Goal: Task Accomplishment & Management: Complete application form

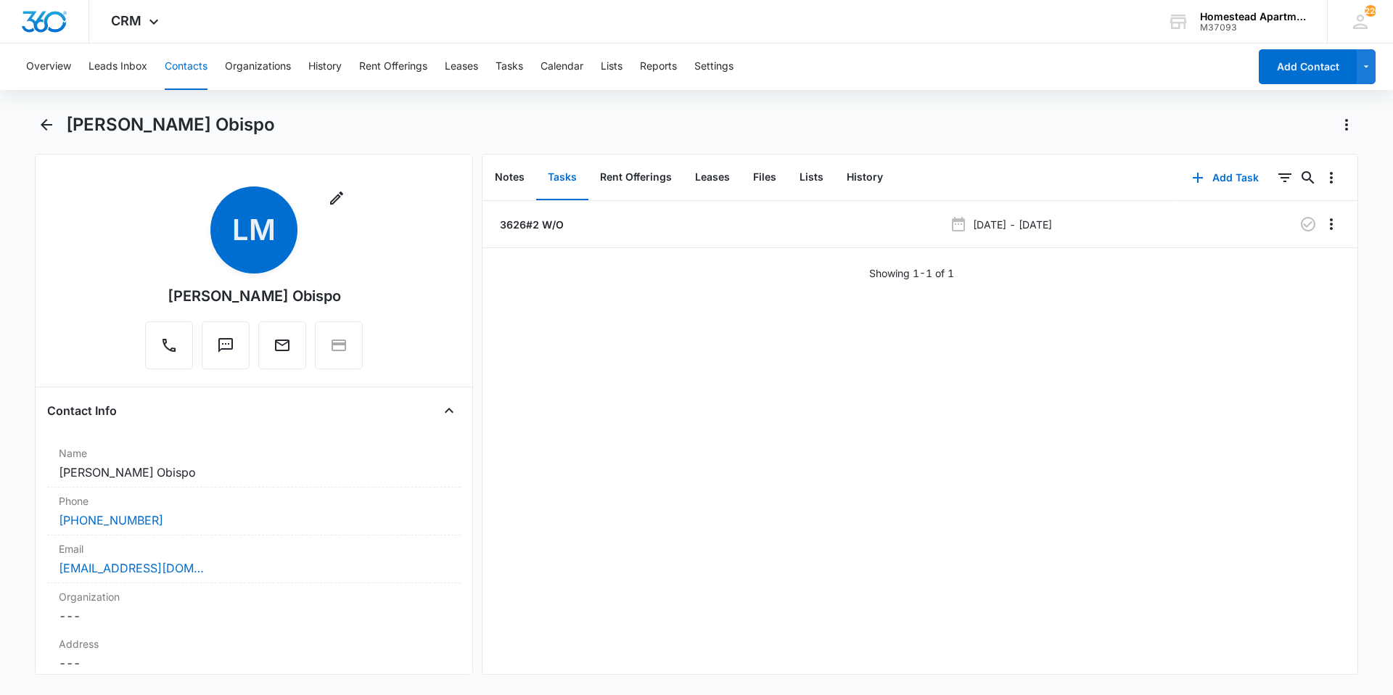
click at [178, 65] on button "Contacts" at bounding box center [186, 67] width 43 height 46
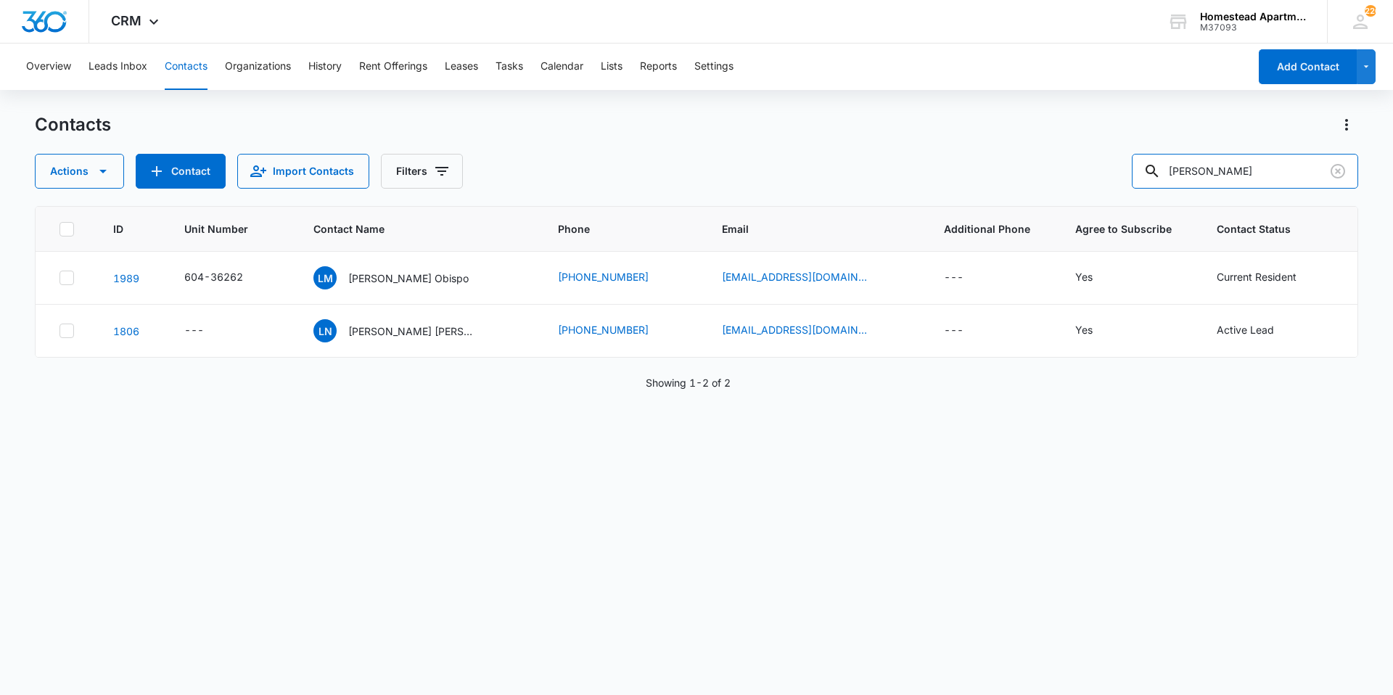
drag, startPoint x: 1205, startPoint y: 170, endPoint x: 1123, endPoint y: 170, distance: 82.0
click at [1123, 170] on div "Actions Contact Import Contacts Filters [PERSON_NAME]" at bounding box center [696, 171] width 1323 height 35
type input "36261"
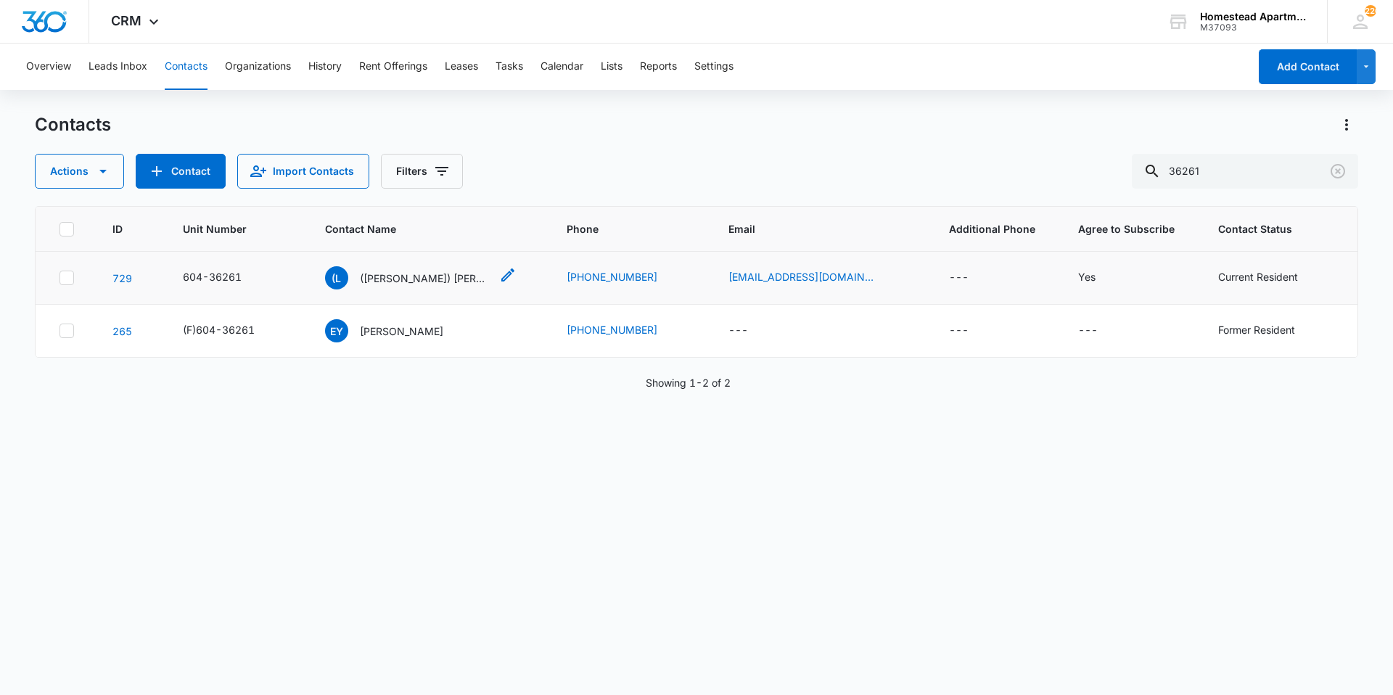
click at [427, 281] on p "([PERSON_NAME]) [PERSON_NAME]" at bounding box center [425, 278] width 131 height 15
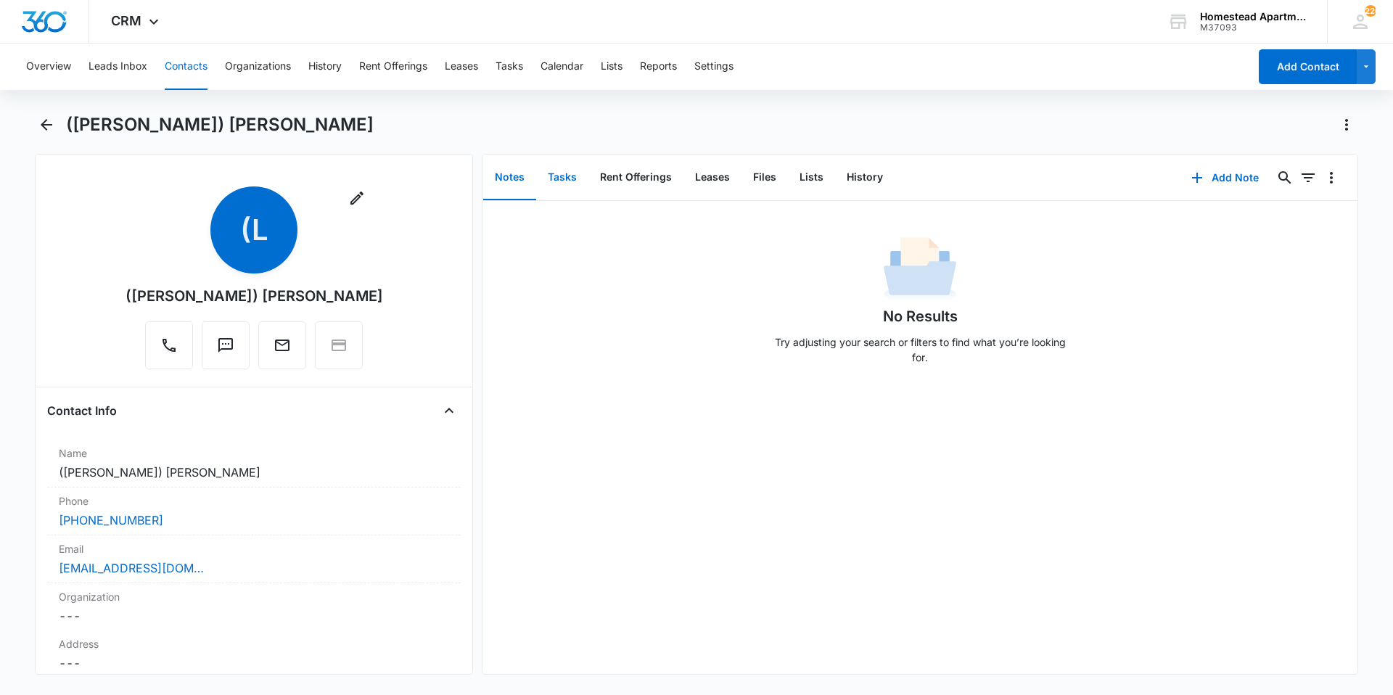
click at [548, 180] on button "Tasks" at bounding box center [562, 177] width 52 height 45
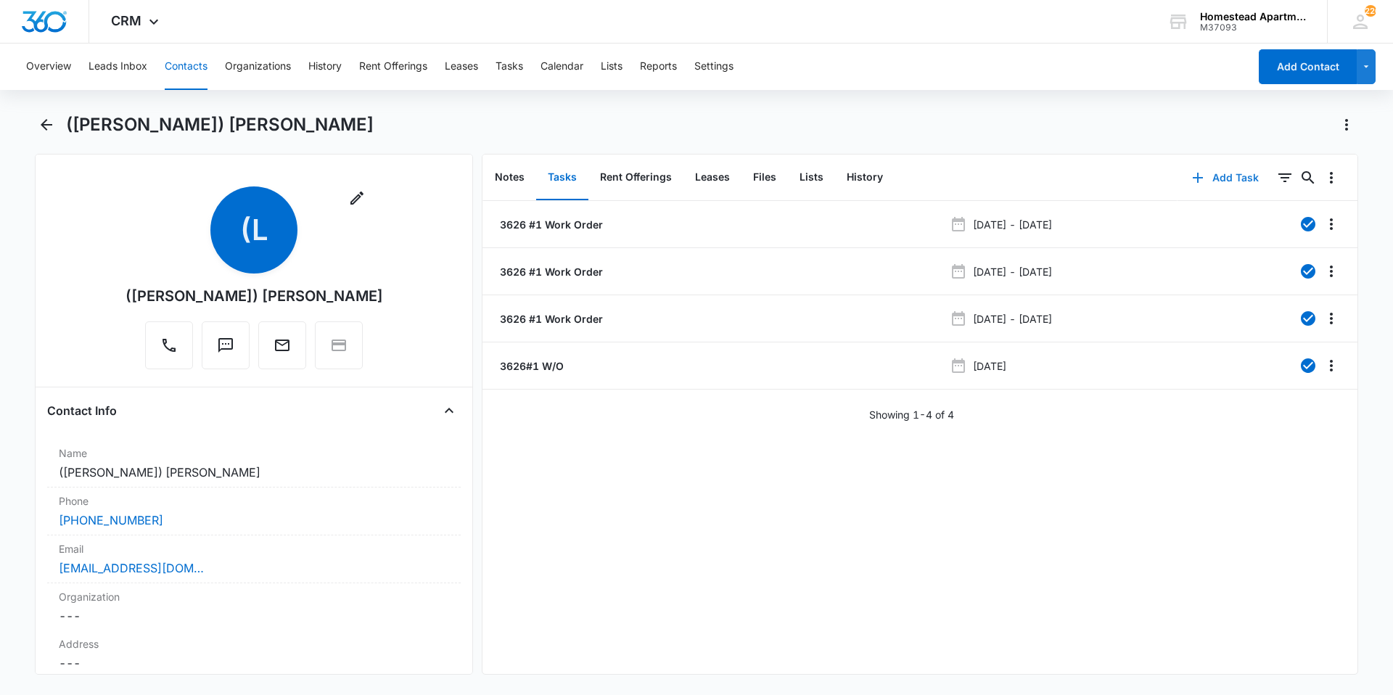
click at [1196, 180] on icon "button" at bounding box center [1197, 177] width 17 height 17
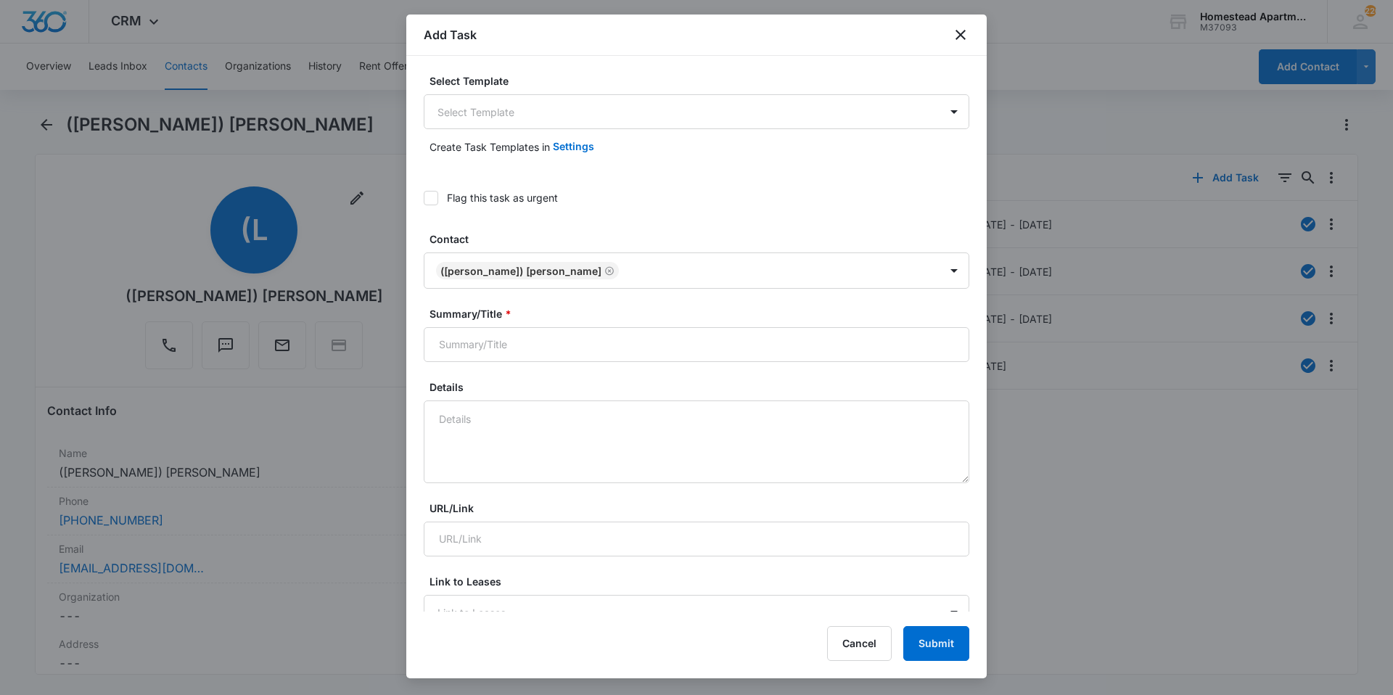
click at [433, 194] on icon at bounding box center [430, 198] width 13 height 13
click at [424, 198] on input "Flag this task as urgent" at bounding box center [424, 198] width 0 height 0
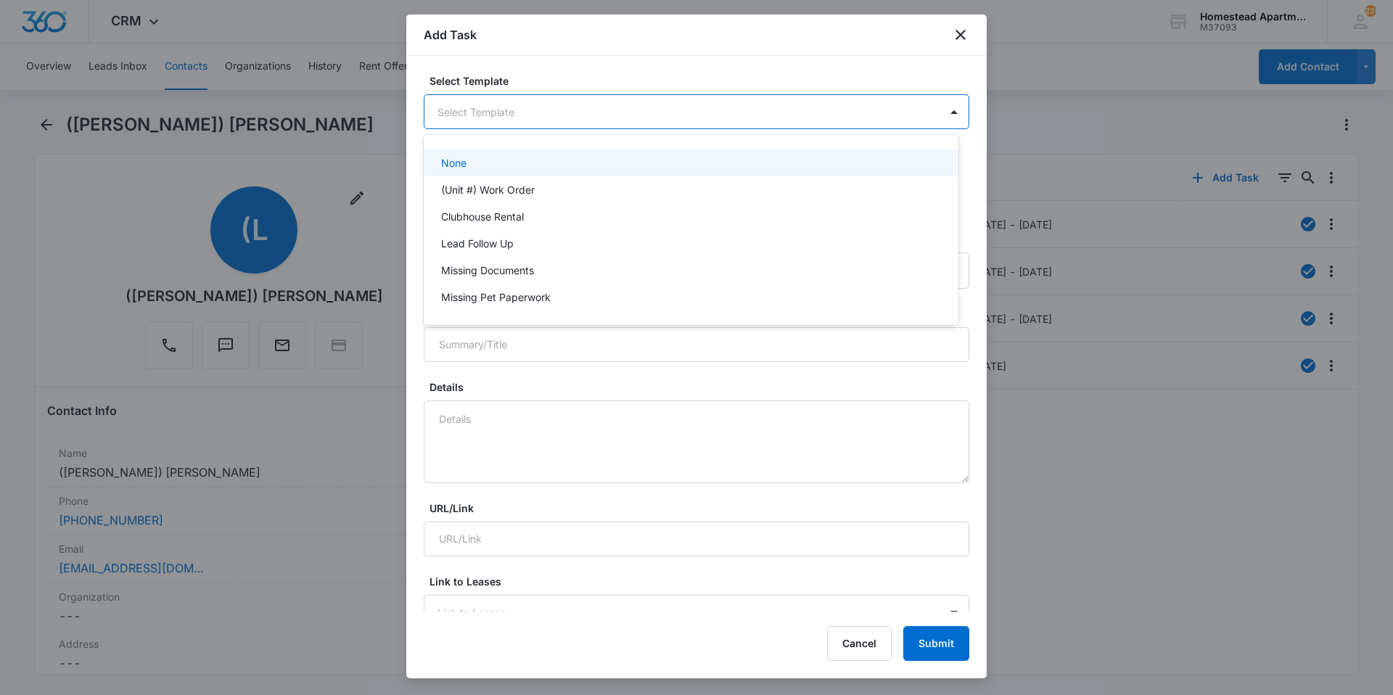
click at [507, 108] on body "CRM Apps Reputation Websites Forms CRM Email Social Content Intelligence Files …" at bounding box center [696, 347] width 1393 height 695
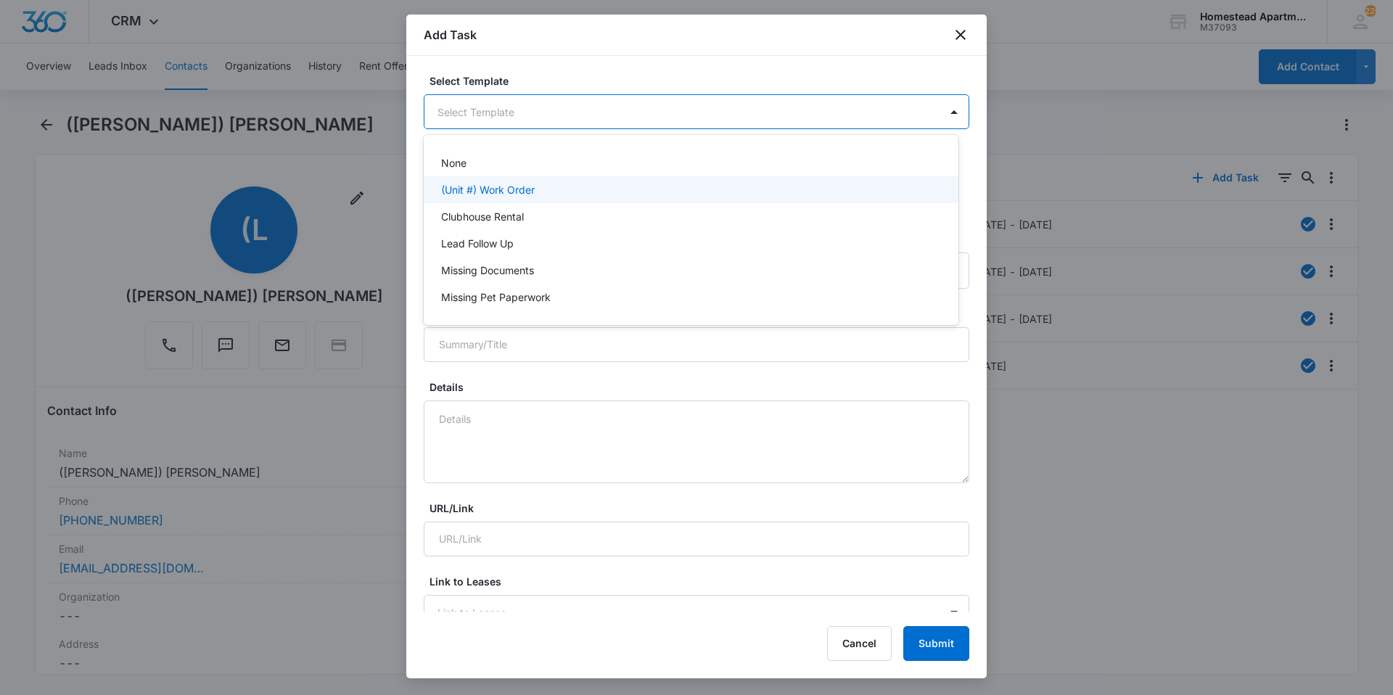
click at [503, 186] on p "(Unit #) Work Order" at bounding box center [488, 189] width 94 height 15
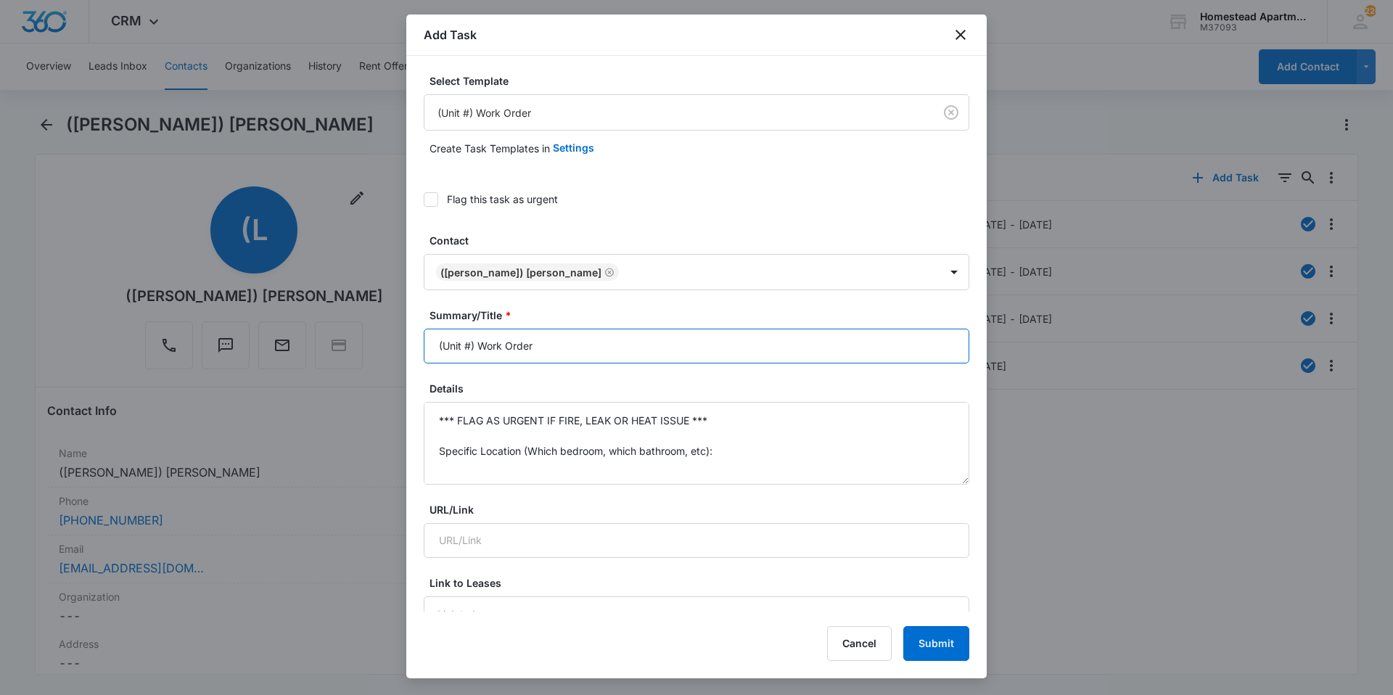
drag, startPoint x: 553, startPoint y: 343, endPoint x: 408, endPoint y: 353, distance: 145.4
click at [408, 353] on div "Select Template (Unit #) Work Order Create Task Templates in Settings Flag this…" at bounding box center [696, 334] width 580 height 556
type input "3626#1 W/O"
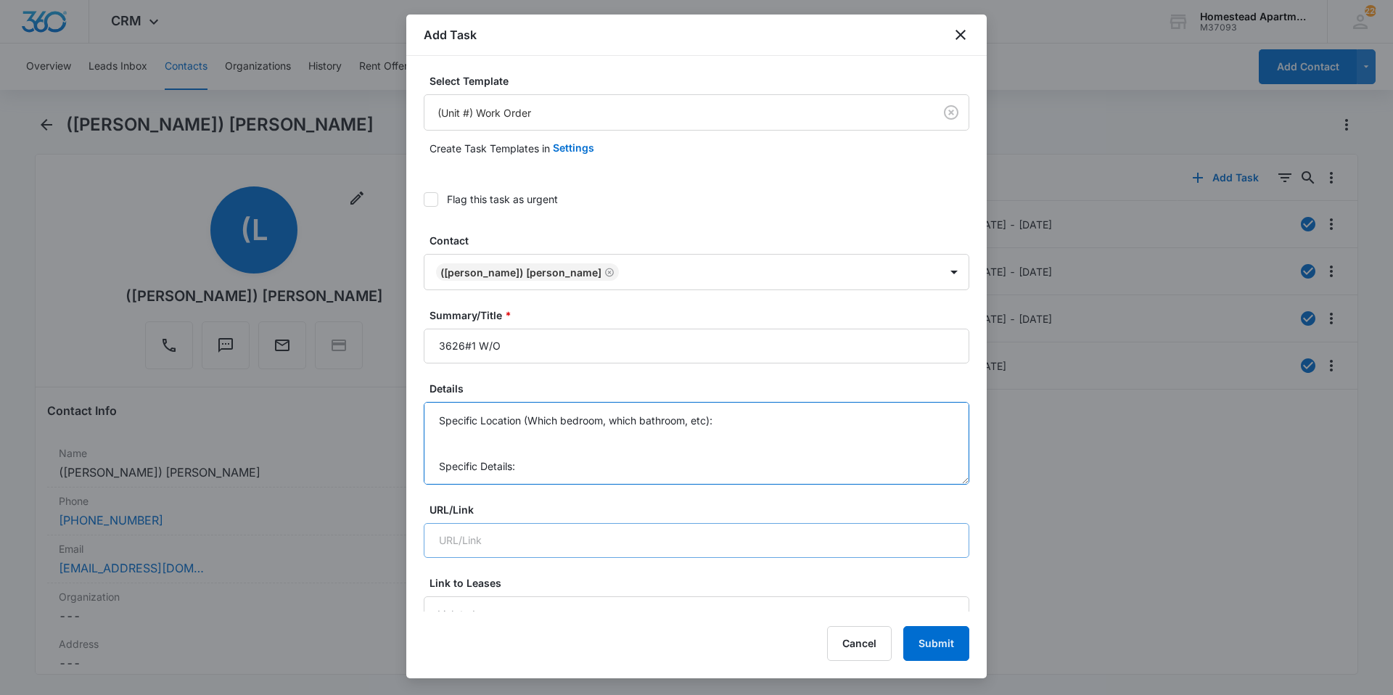
drag, startPoint x: 441, startPoint y: 416, endPoint x: 680, endPoint y: 555, distance: 276.4
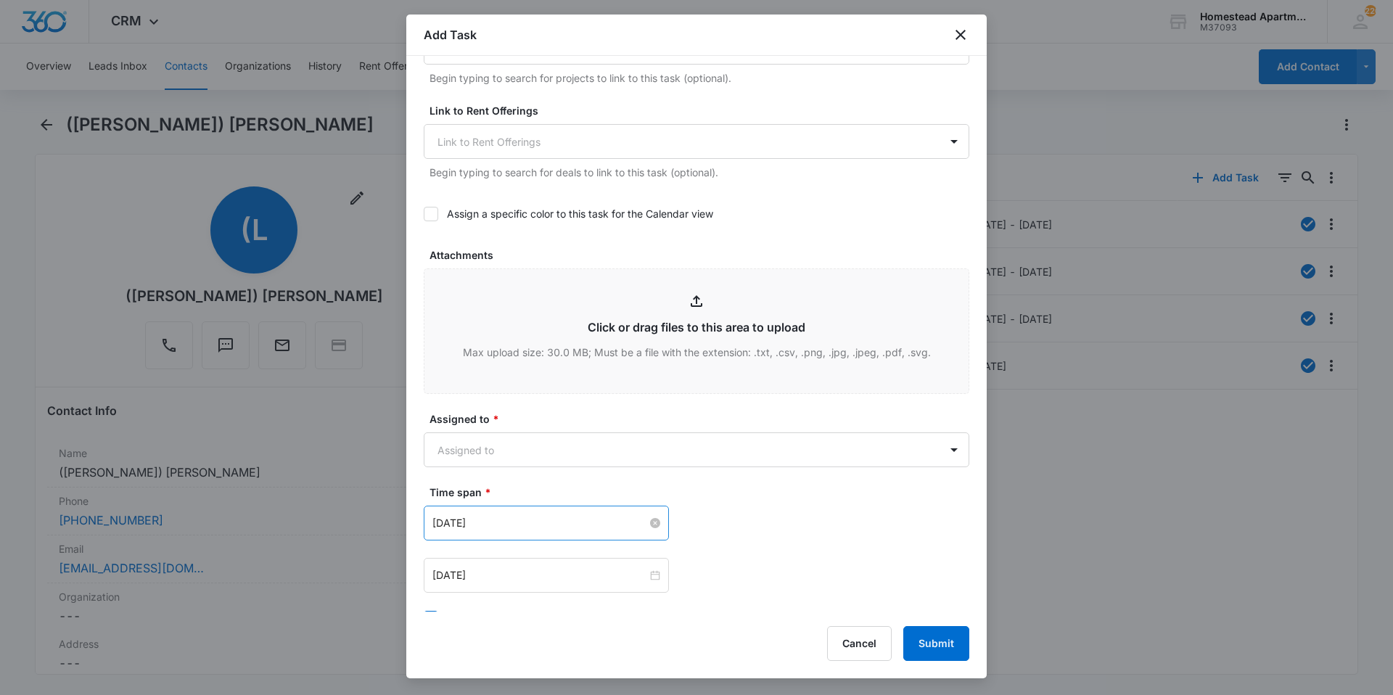
scroll to position [580, 0]
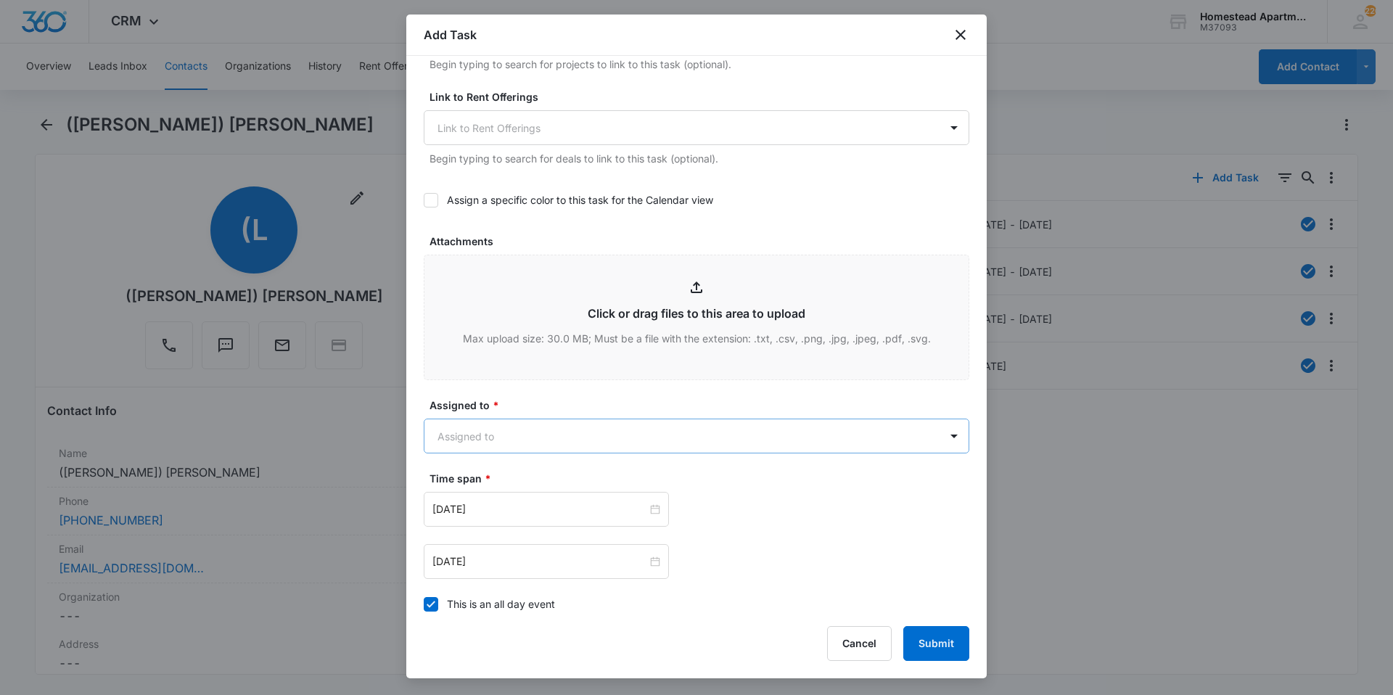
type textarea "[PERSON_NAME] called and said her smoke detector, was going off. Advised her to…"
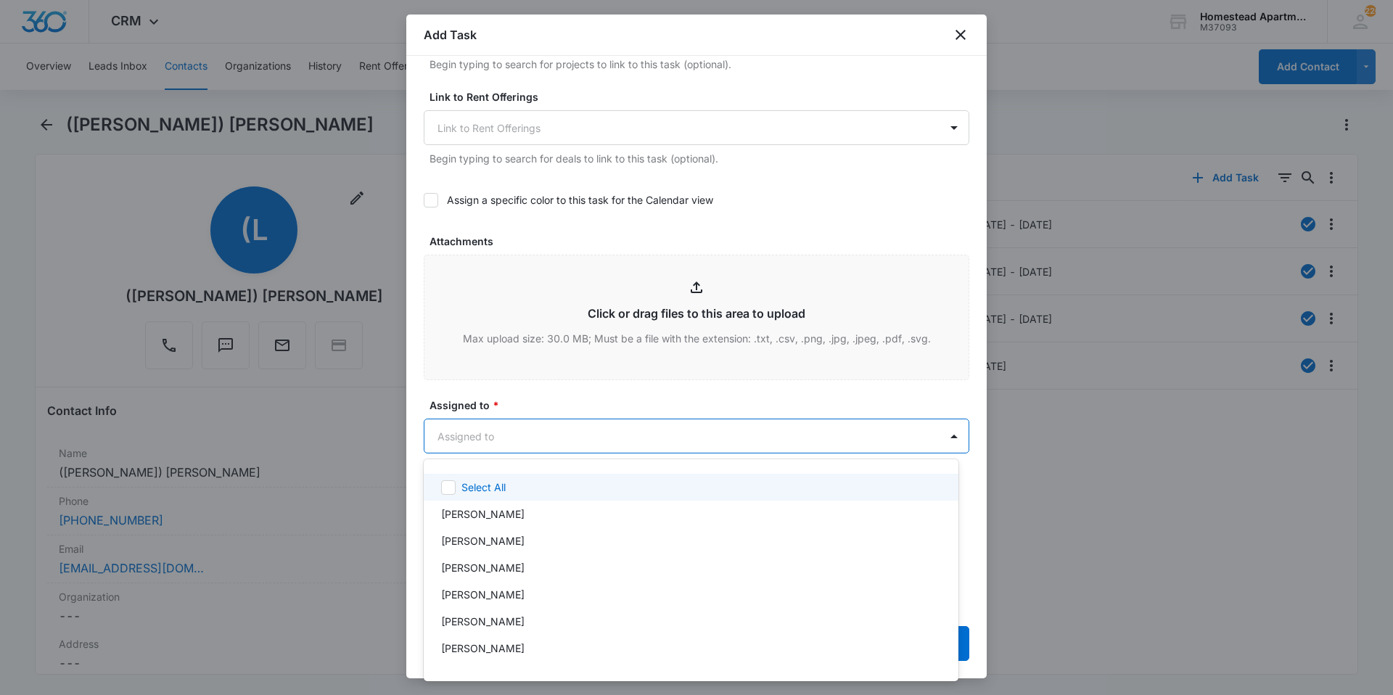
click at [534, 440] on body "CRM Apps Reputation Websites Forms CRM Email Social Content Intelligence Files …" at bounding box center [696, 347] width 1393 height 695
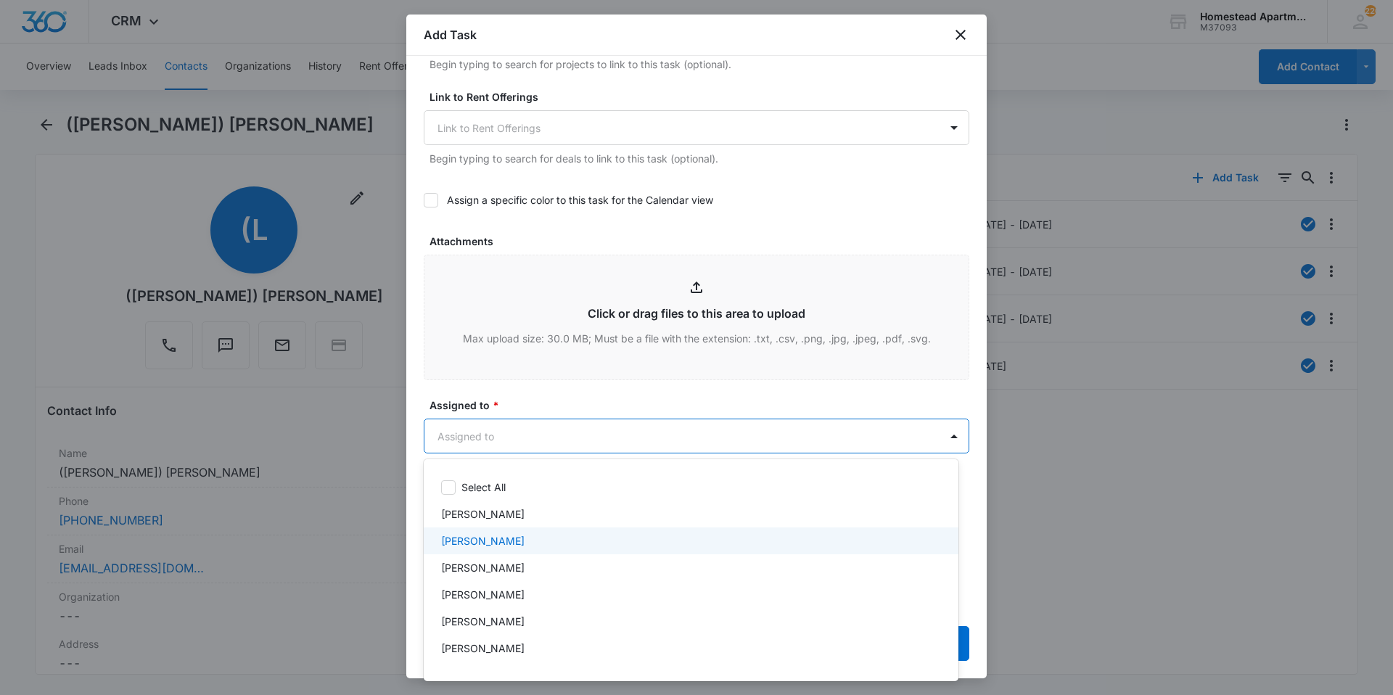
scroll to position [237, 0]
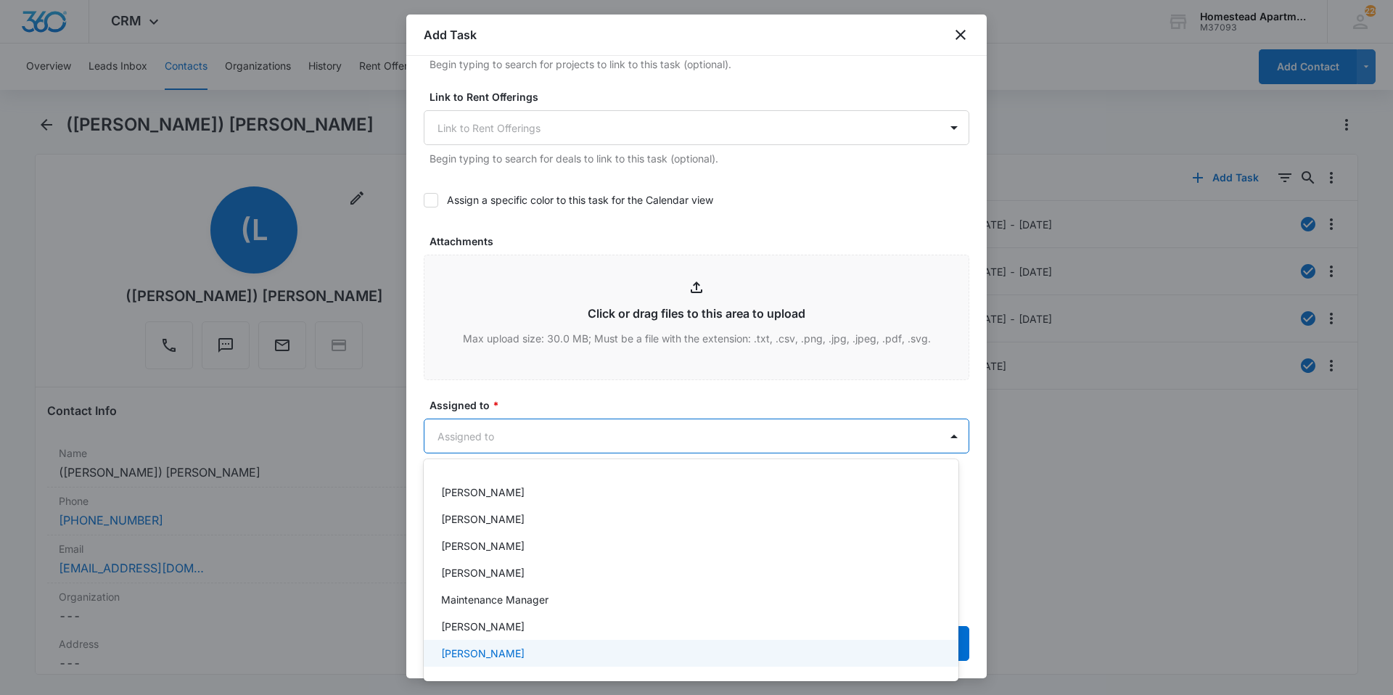
click at [522, 658] on div "[PERSON_NAME]" at bounding box center [689, 653] width 497 height 15
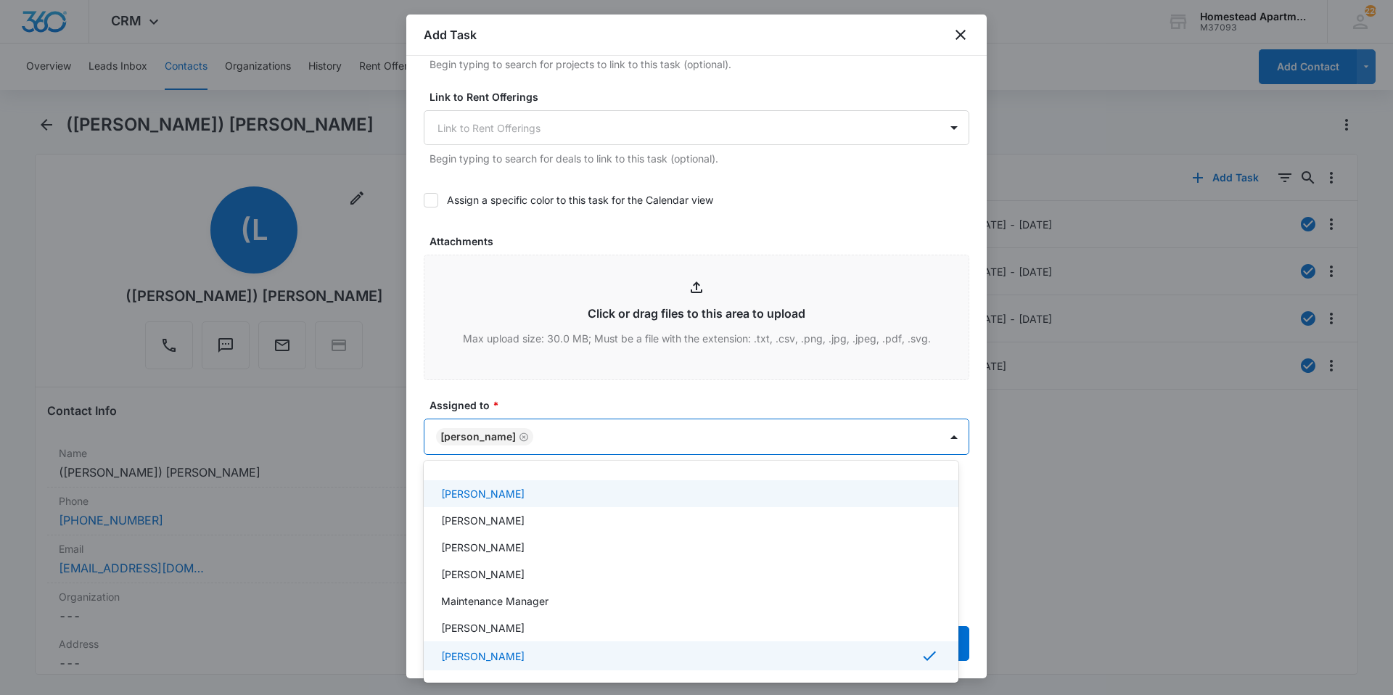
click at [532, 392] on div at bounding box center [696, 347] width 1393 height 695
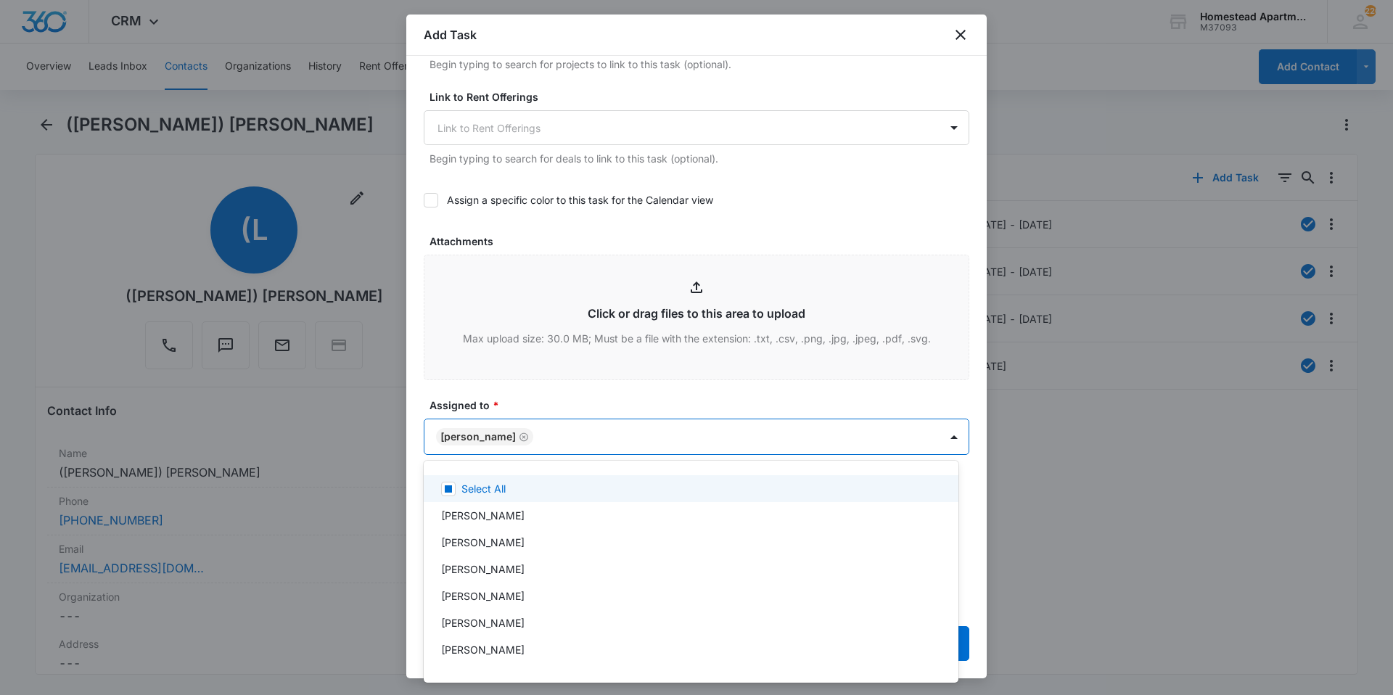
click at [562, 429] on body "CRM Apps Reputation Websites Forms CRM Email Social Content Intelligence Files …" at bounding box center [696, 347] width 1393 height 695
click at [589, 394] on div at bounding box center [696, 347] width 1393 height 695
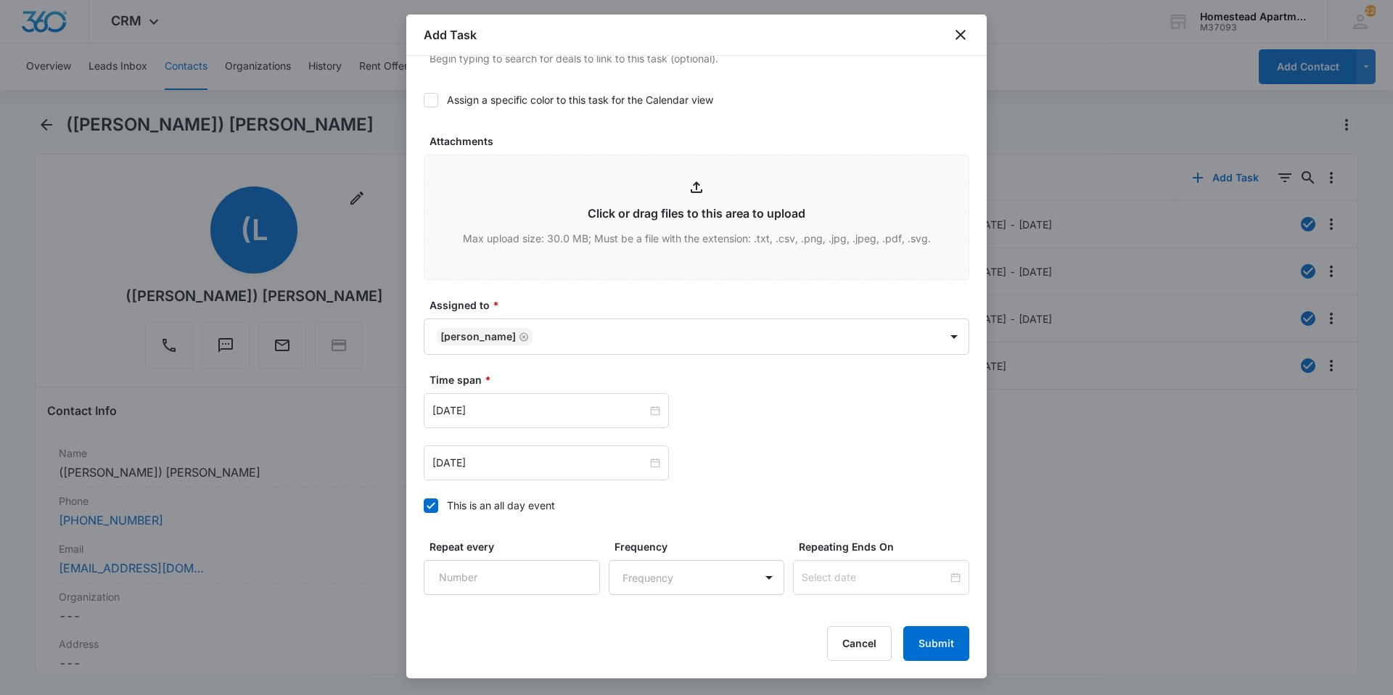
scroll to position [787, 0]
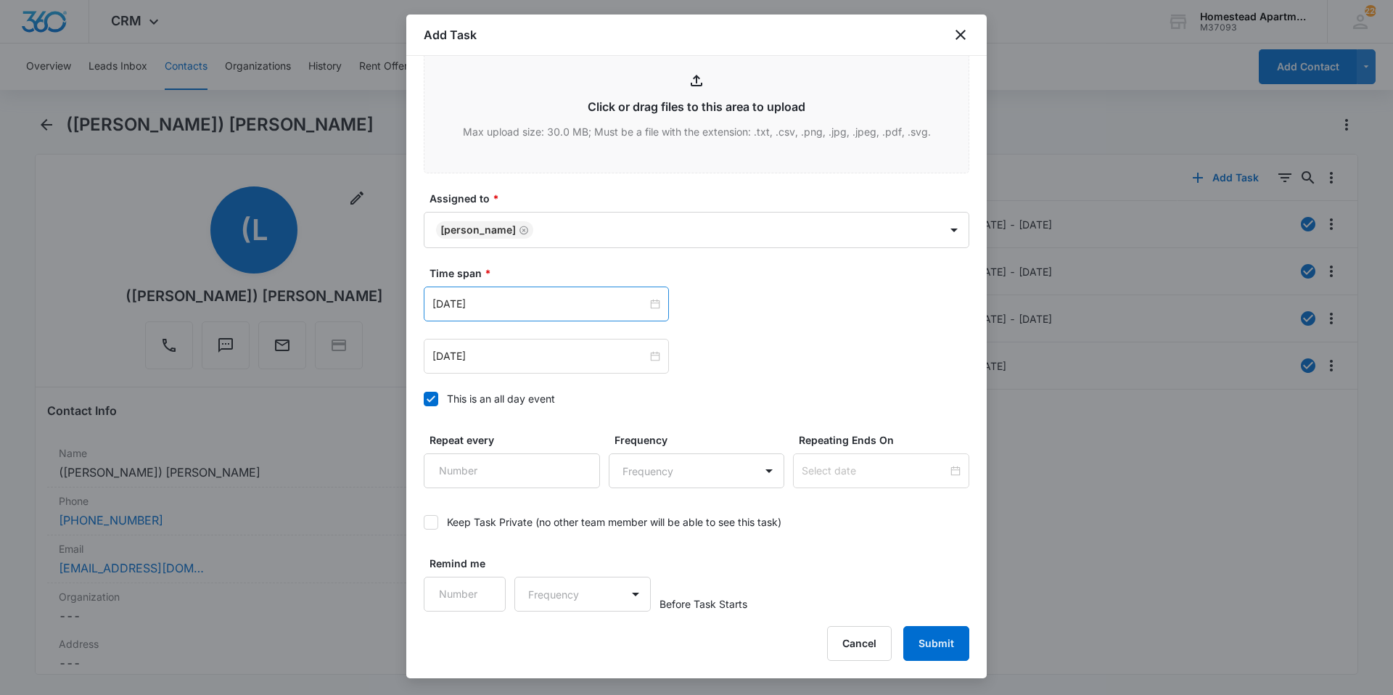
click at [554, 295] on div "[DATE]" at bounding box center [546, 304] width 245 height 35
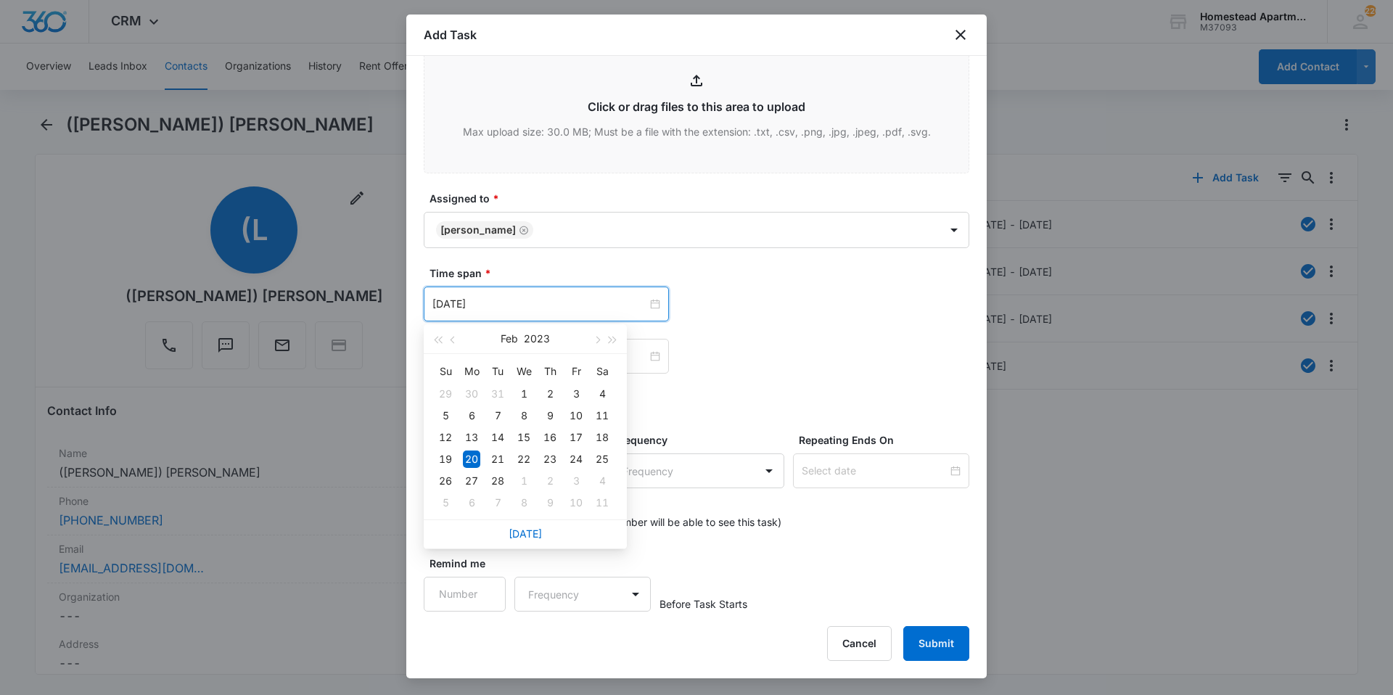
click at [541, 540] on div "[DATE]" at bounding box center [525, 533] width 203 height 29
click at [540, 533] on link "[DATE]" at bounding box center [525, 533] width 33 height 12
type input "[DATE]"
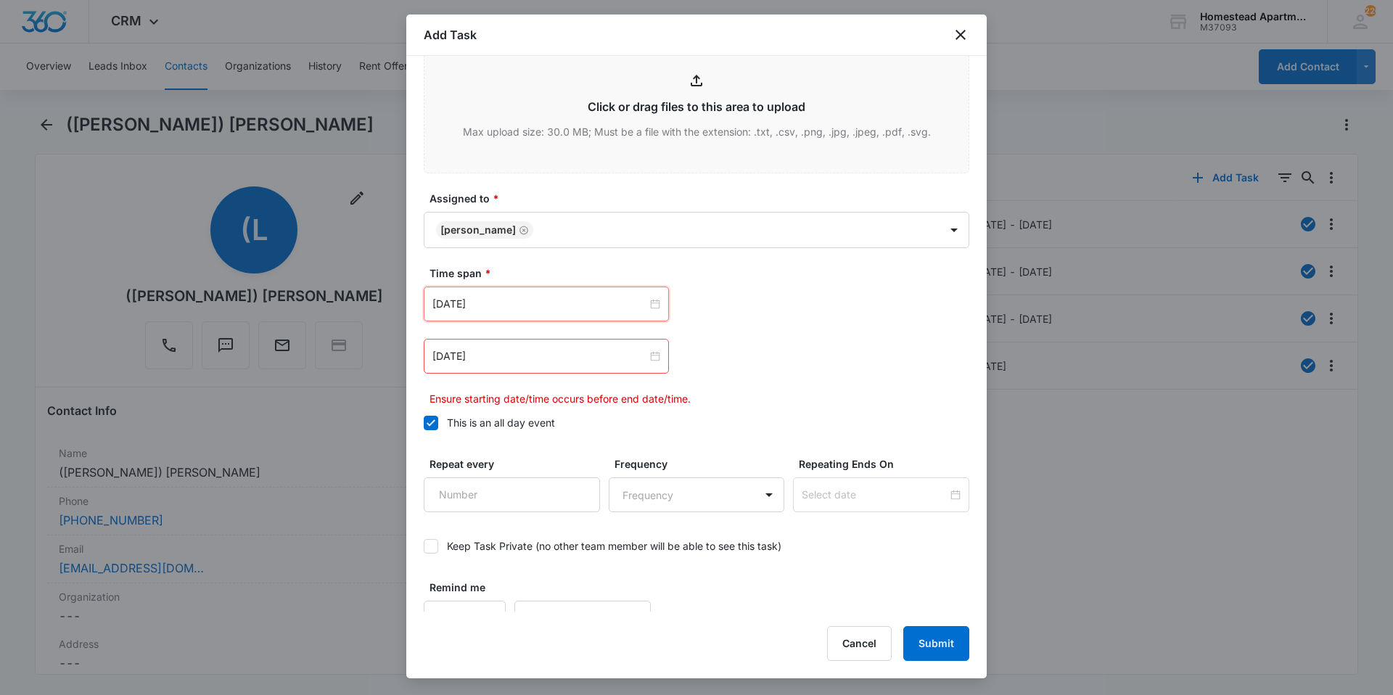
click at [707, 334] on div "[DATE] [DATE] Su Mo Tu We Th Fr Sa 28 29 30 1 2 3 4 5 6 7 8 9 10 11 12 13 14 15…" at bounding box center [697, 347] width 546 height 120
click at [540, 359] on input "[DATE]" at bounding box center [539, 356] width 215 height 16
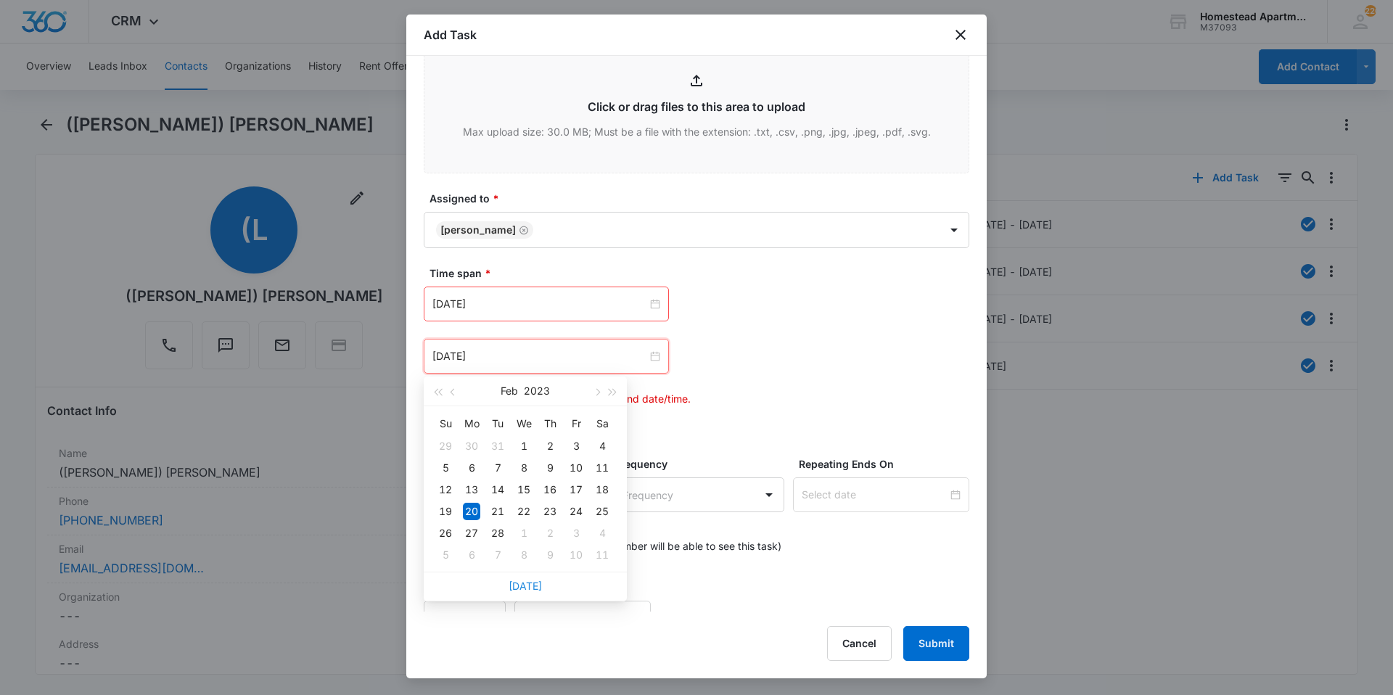
click at [519, 586] on link "[DATE]" at bounding box center [525, 586] width 33 height 12
type input "[DATE]"
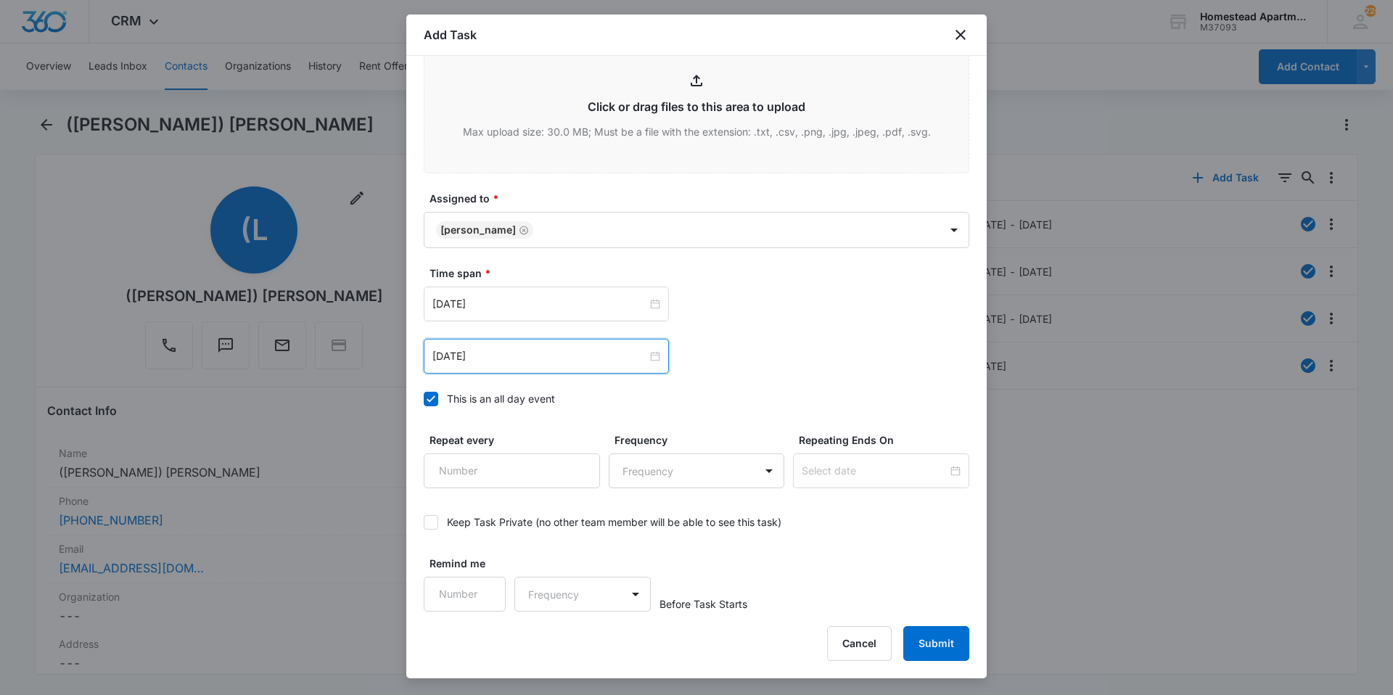
click at [781, 324] on div "[DATE] [DATE] Su Mo Tu We Th Fr Sa 28 29 30 1 2 3 4 5 6 7 8 9 10 11 12 13 14 15…" at bounding box center [697, 330] width 546 height 87
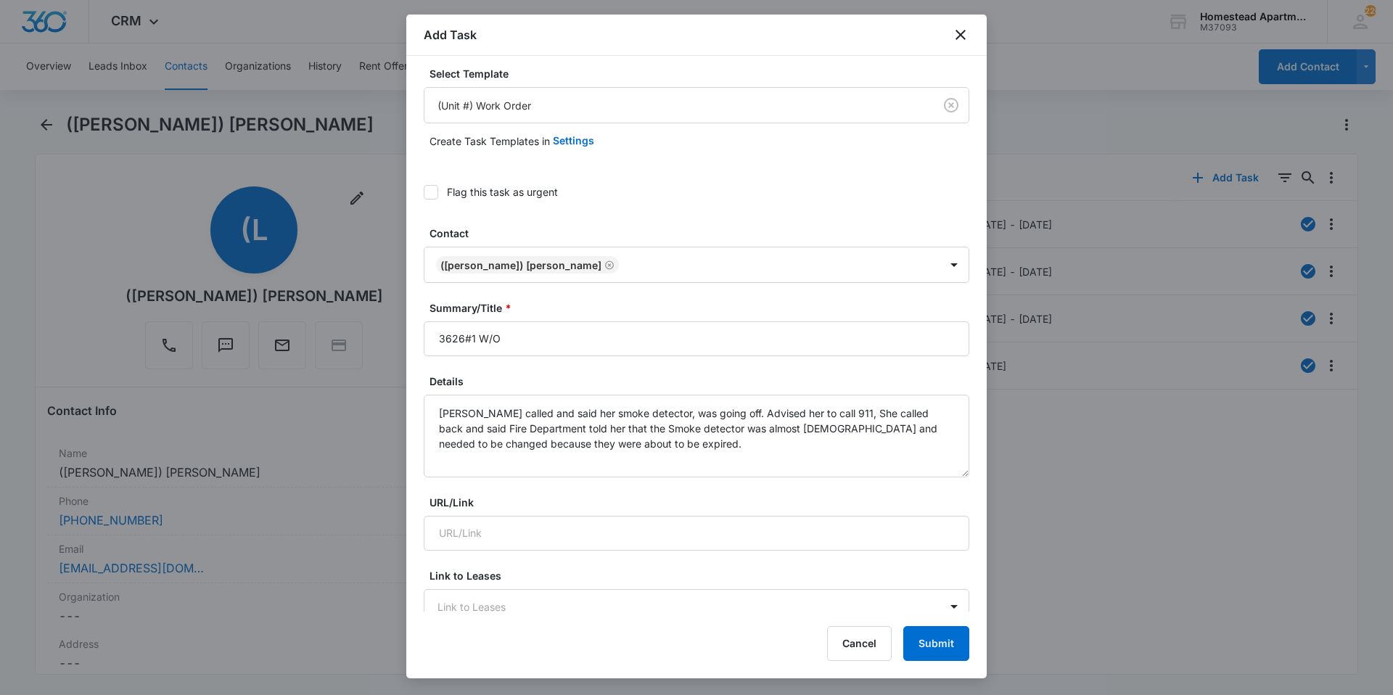
scroll to position [0, 0]
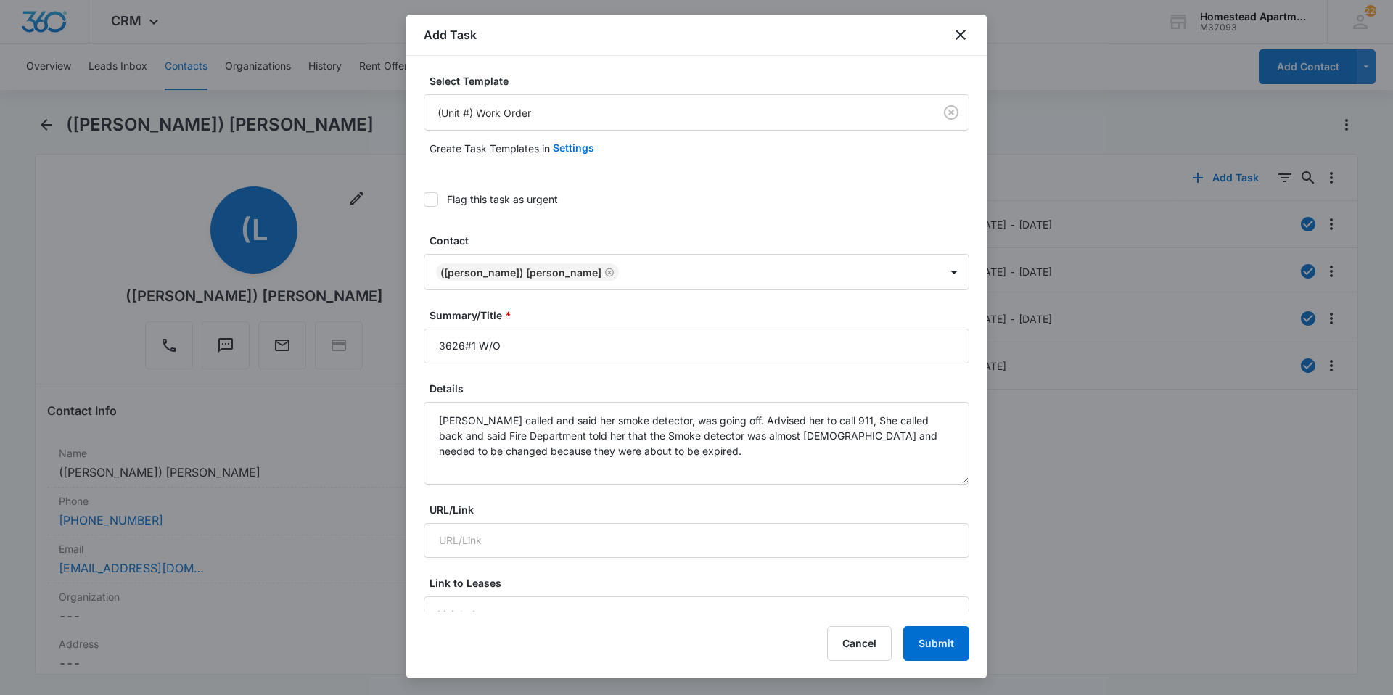
click at [435, 195] on icon at bounding box center [430, 199] width 13 height 13
click at [424, 200] on input "Flag this task as urgent" at bounding box center [424, 200] width 0 height 0
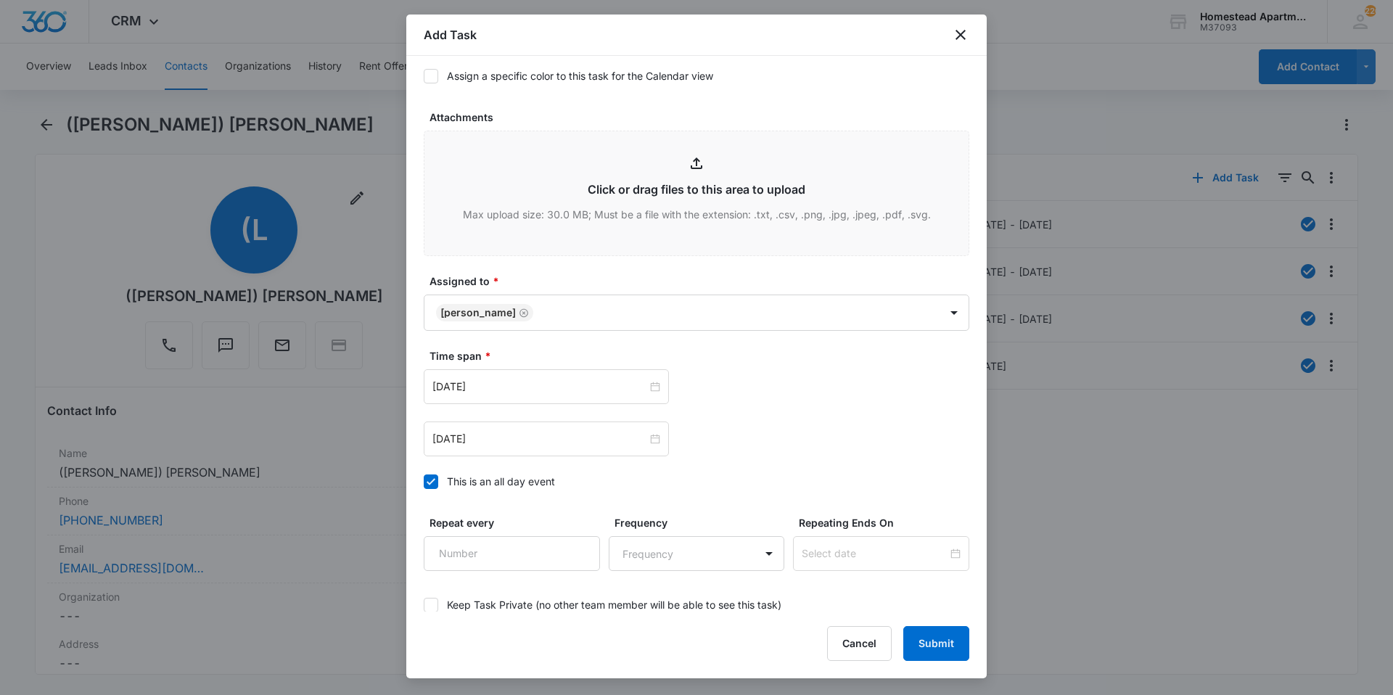
scroll to position [787, 0]
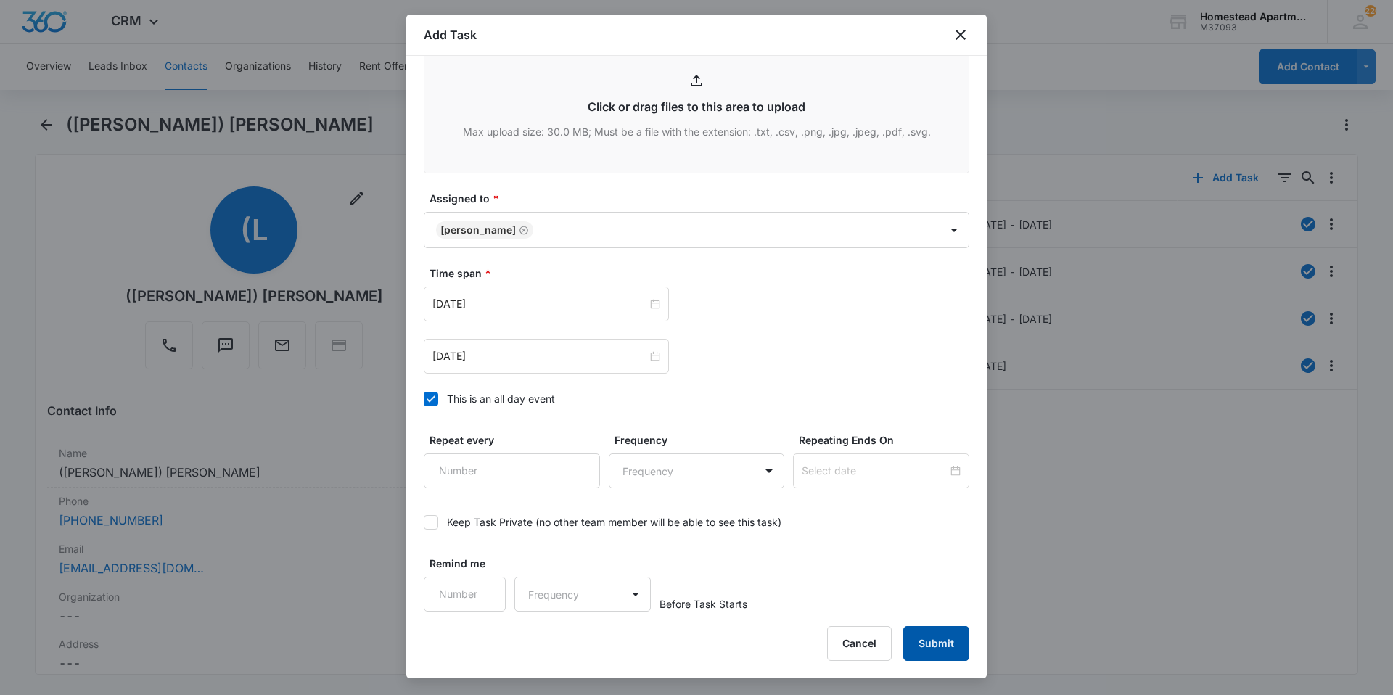
click at [932, 652] on button "Submit" at bounding box center [936, 643] width 66 height 35
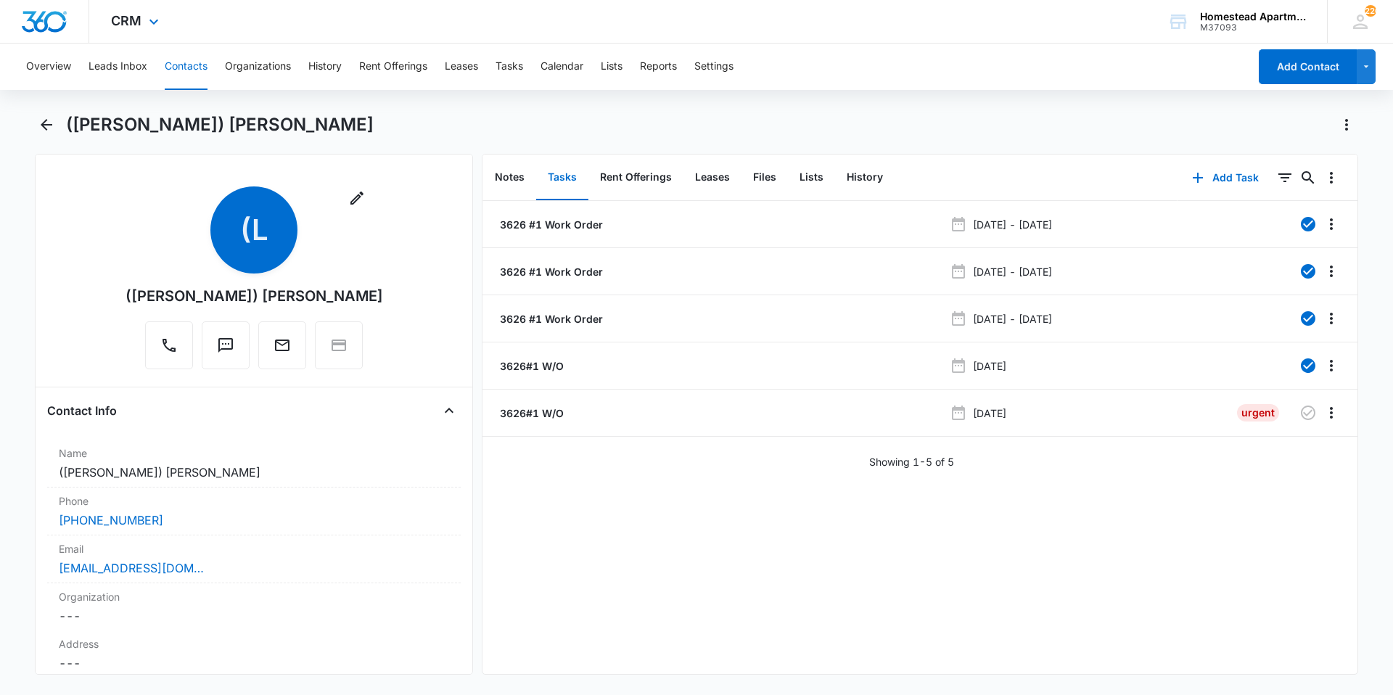
click at [440, 15] on div "CRM Apps Reputation Websites Forms CRM Email Social Content Intelligence Files …" at bounding box center [696, 22] width 1393 height 44
